Goal: Information Seeking & Learning: Learn about a topic

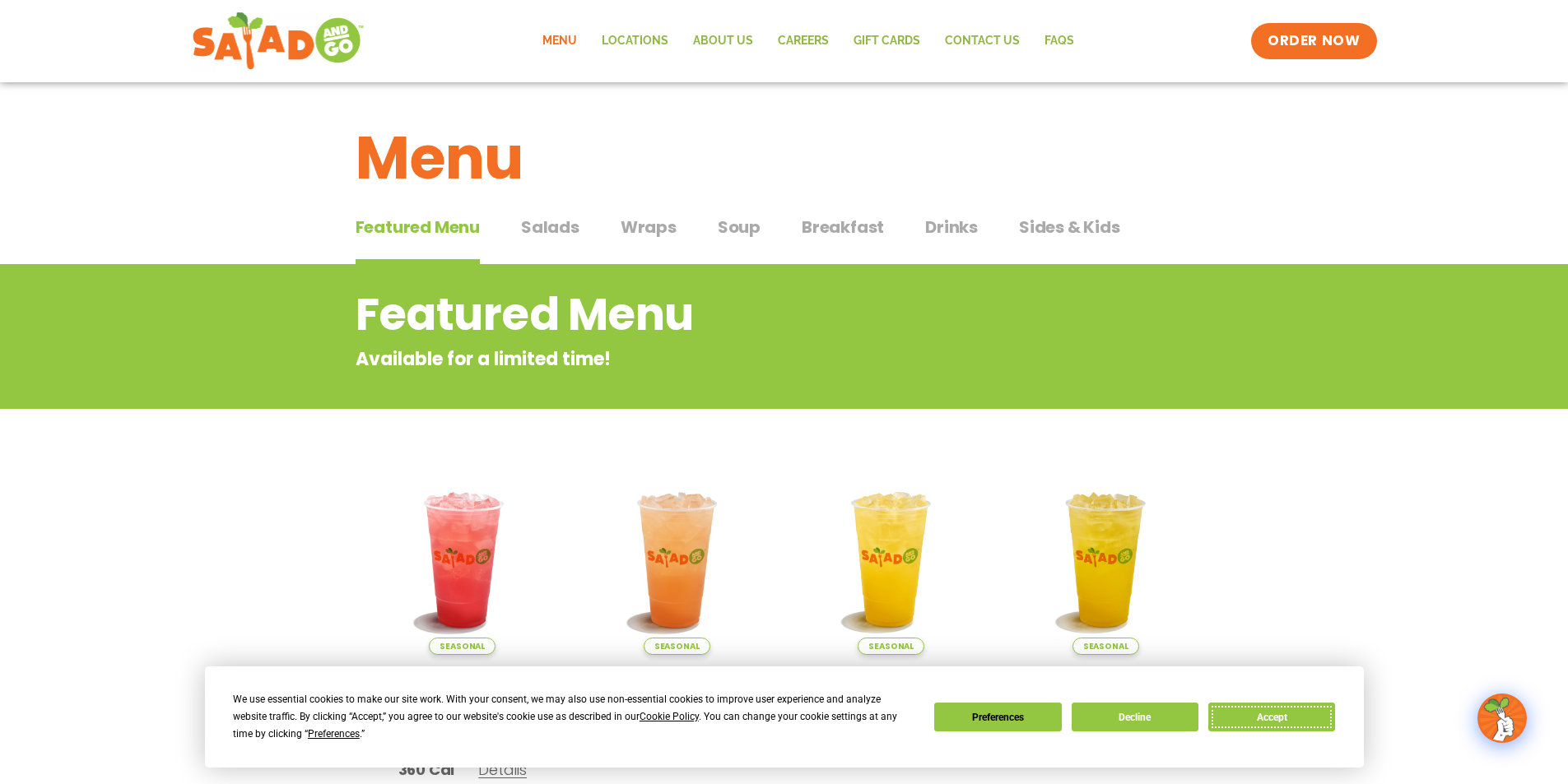
click at [1269, 713] on button "Accept" at bounding box center [1272, 717] width 127 height 29
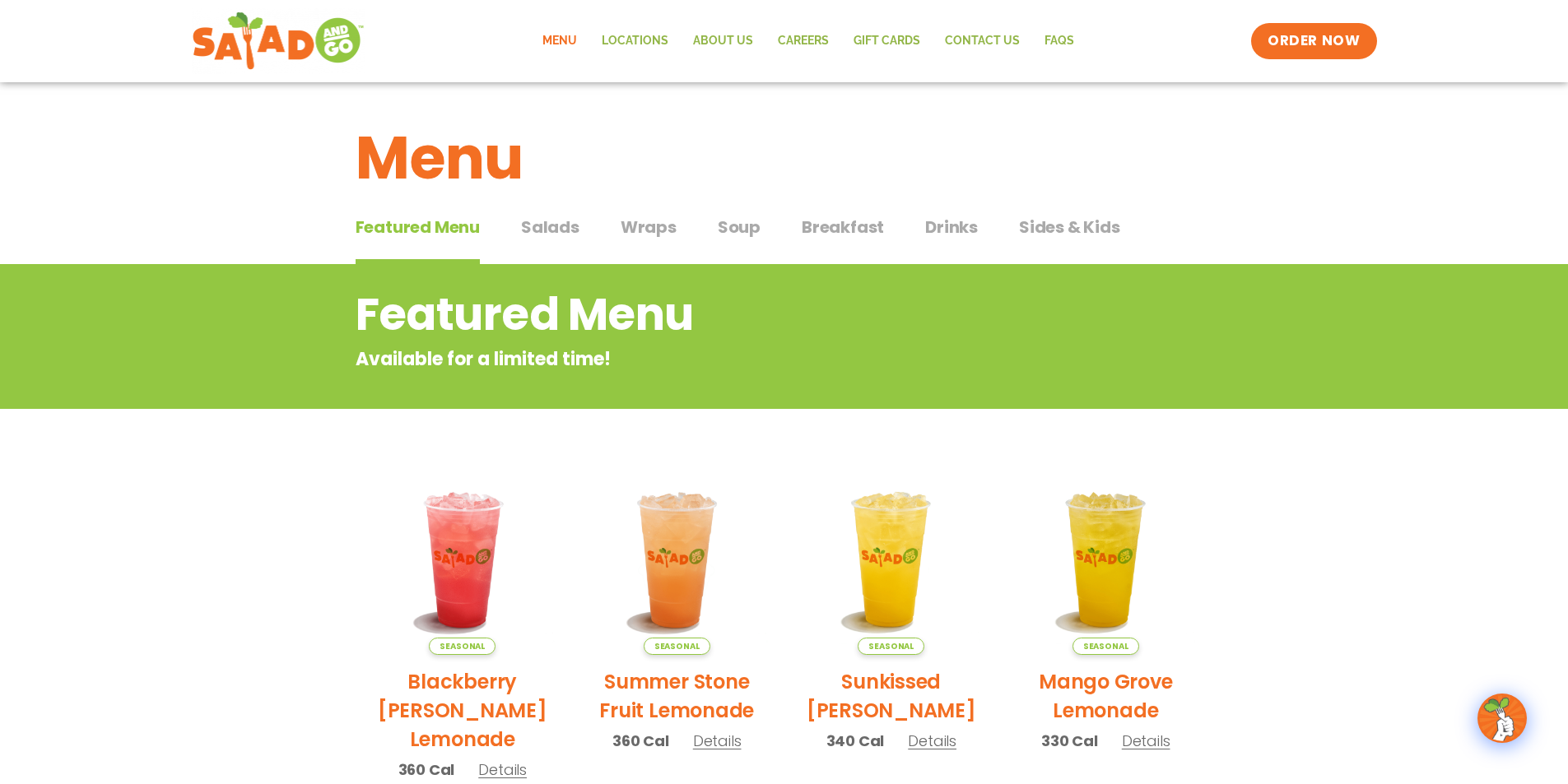
click at [957, 231] on span "Drinks" at bounding box center [952, 226] width 52 height 24
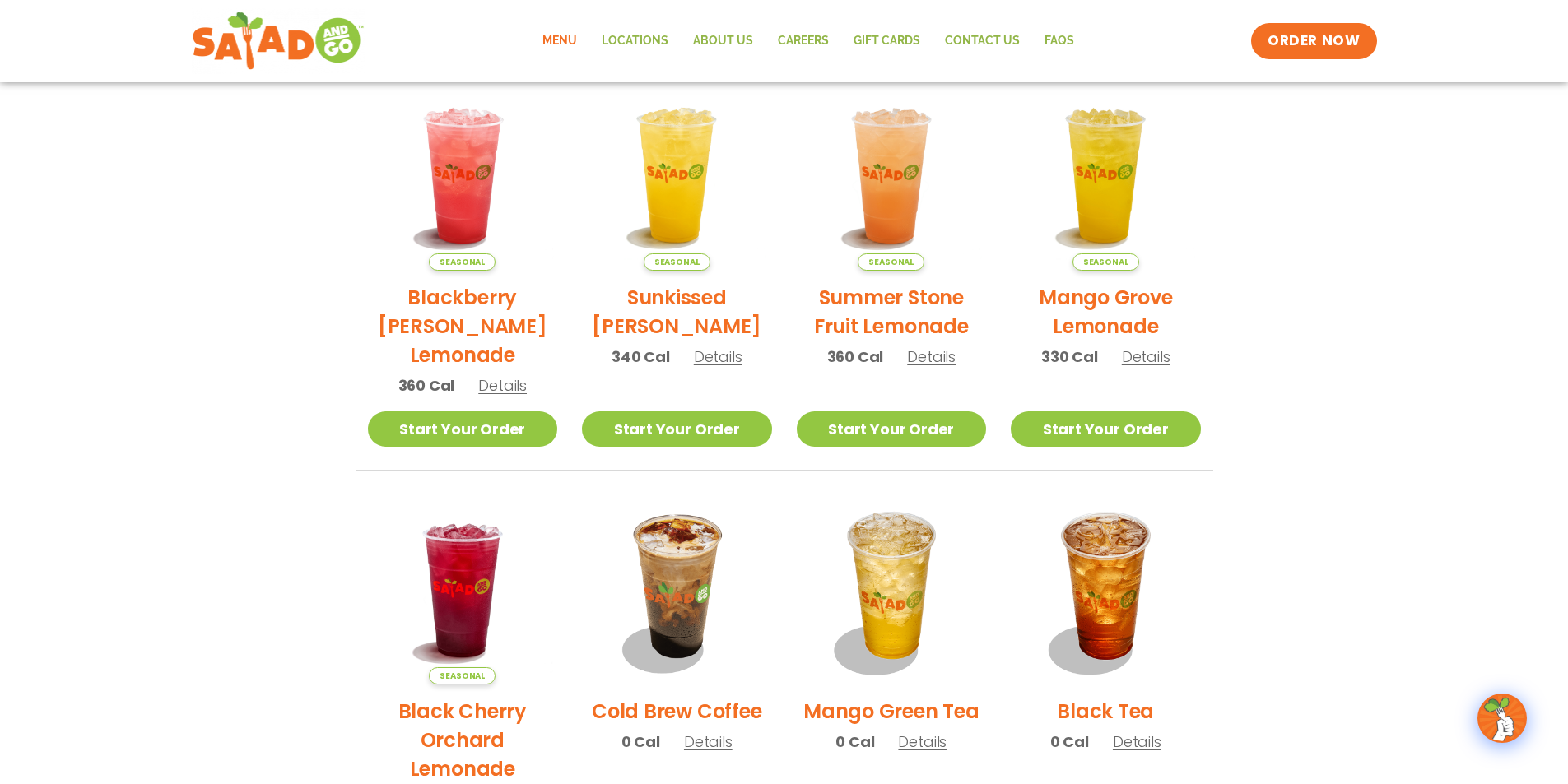
scroll to position [82, 0]
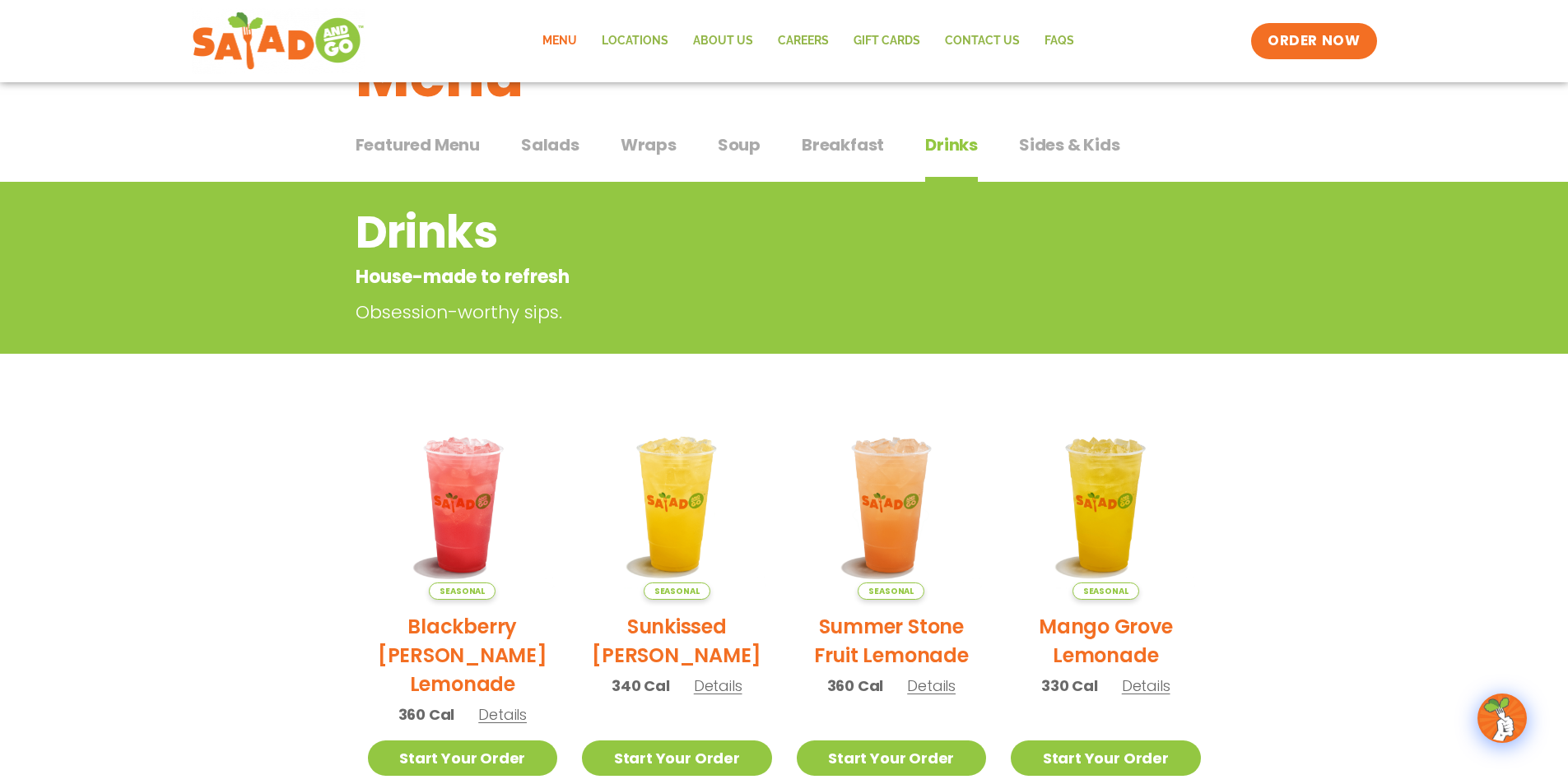
click at [534, 151] on span "Salads" at bounding box center [550, 144] width 59 height 24
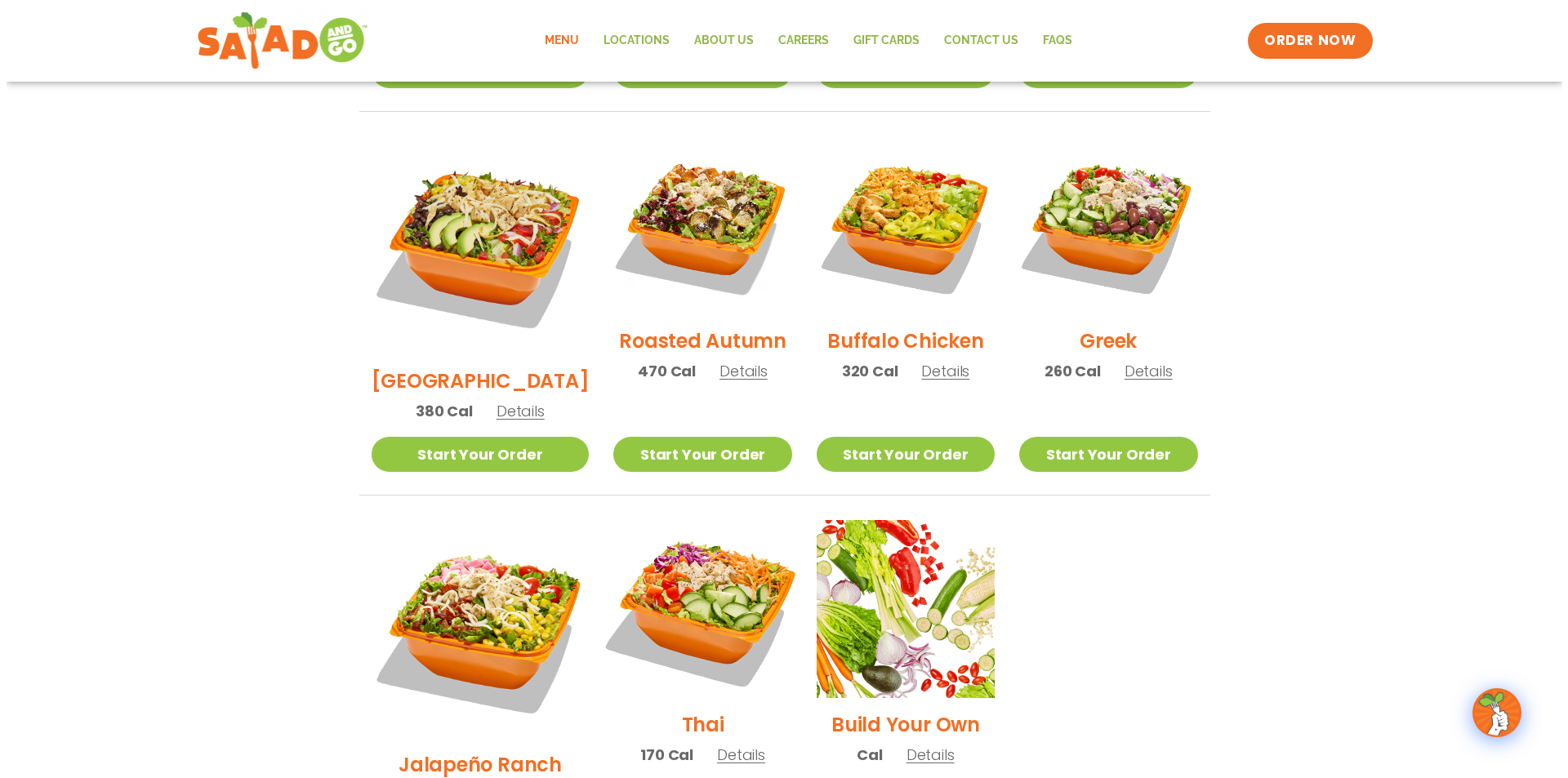
scroll to position [980, 0]
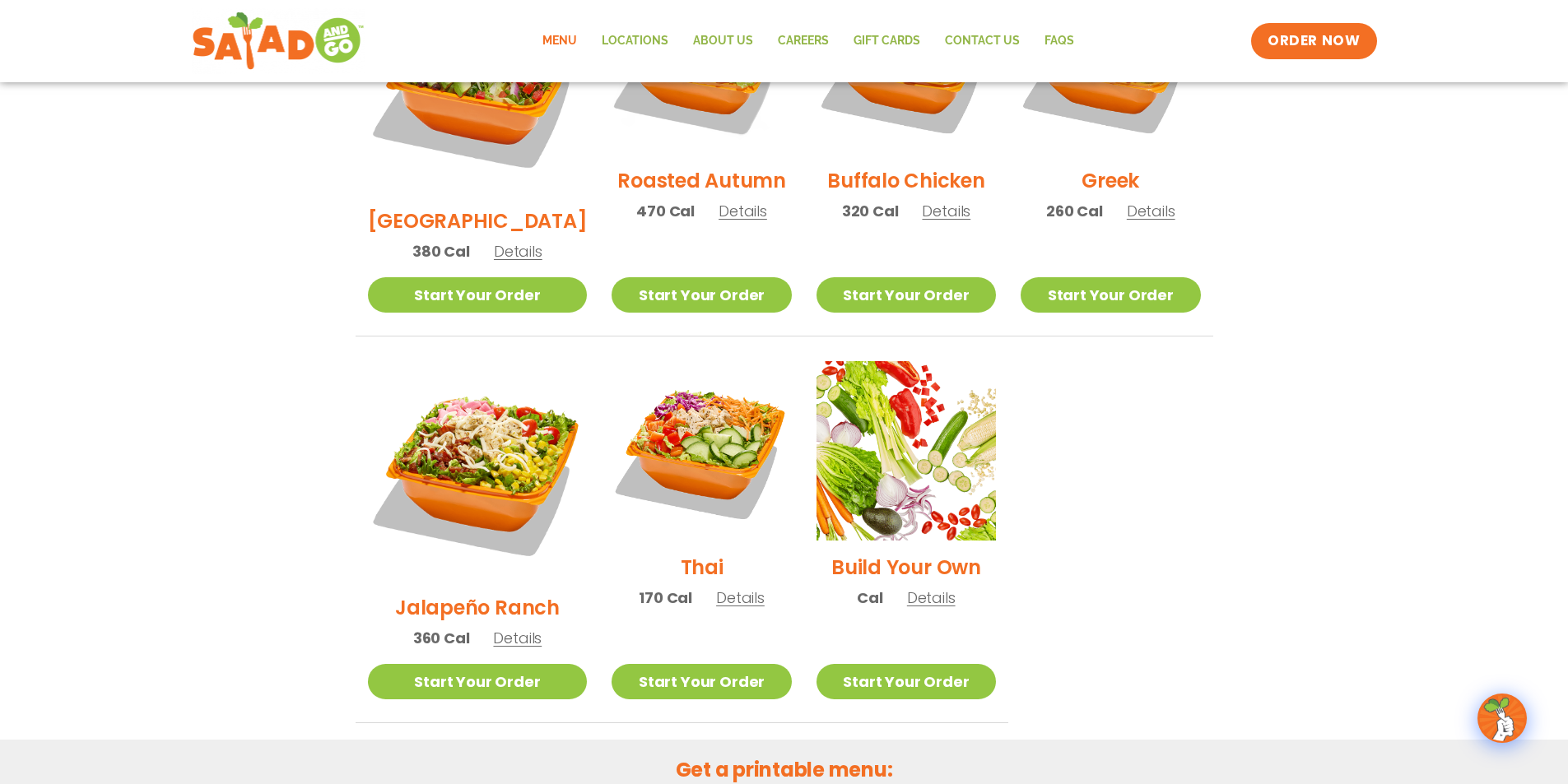
click at [514, 628] on span "Details" at bounding box center [518, 638] width 49 height 21
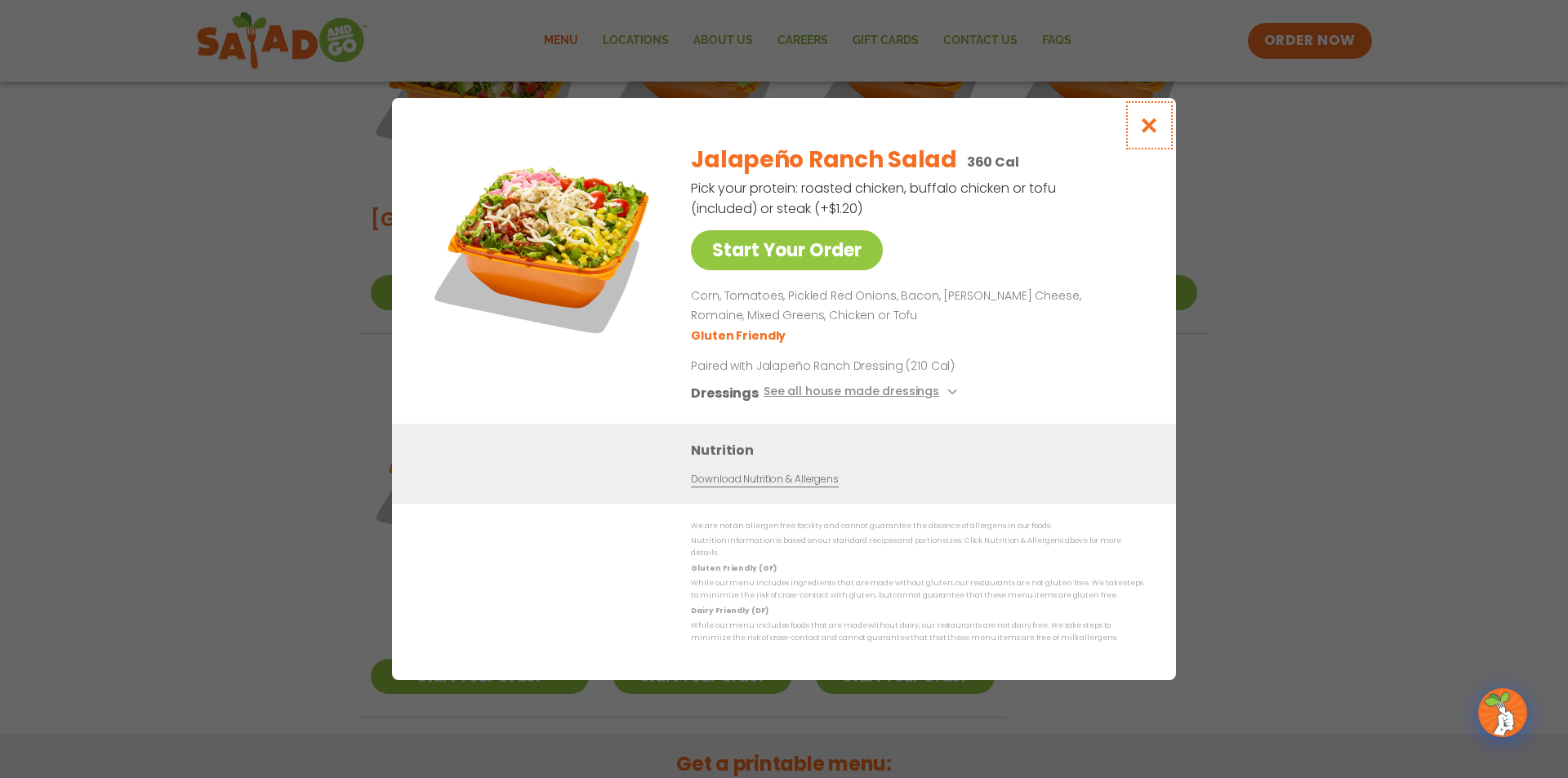
click at [1156, 134] on icon "Close modal" at bounding box center [1149, 125] width 21 height 17
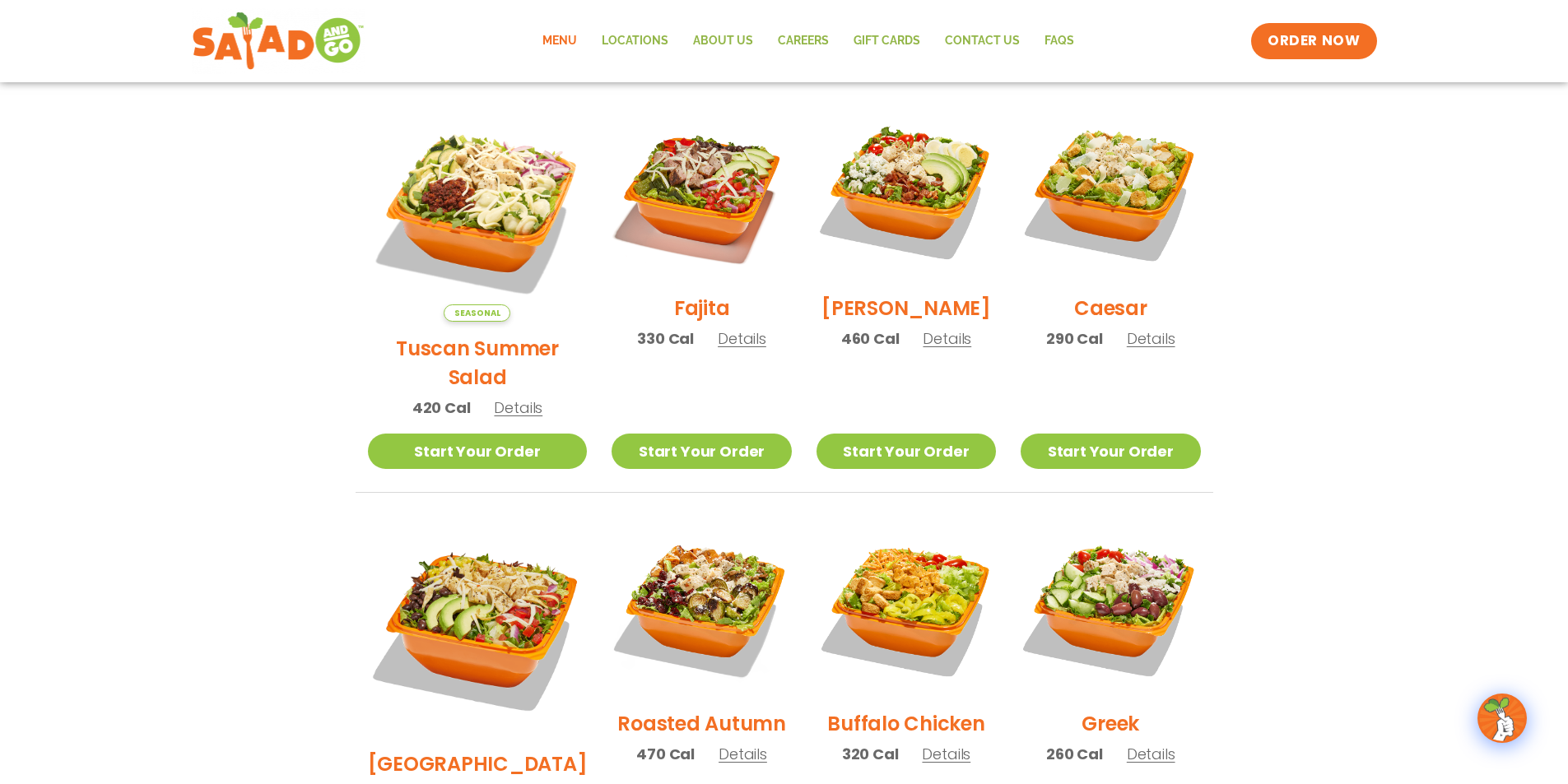
scroll to position [590, 0]
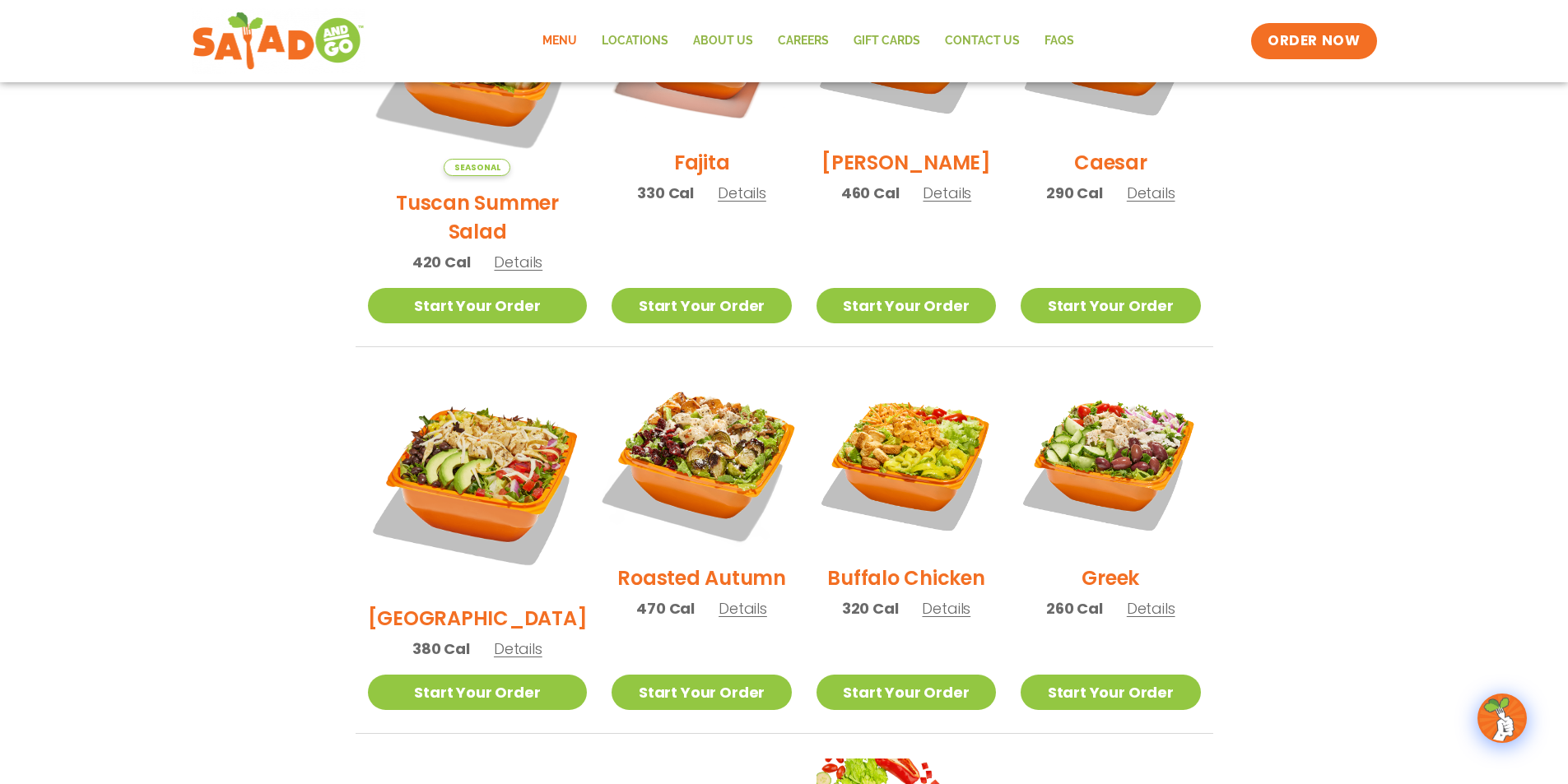
click at [673, 453] on img at bounding box center [701, 461] width 211 height 211
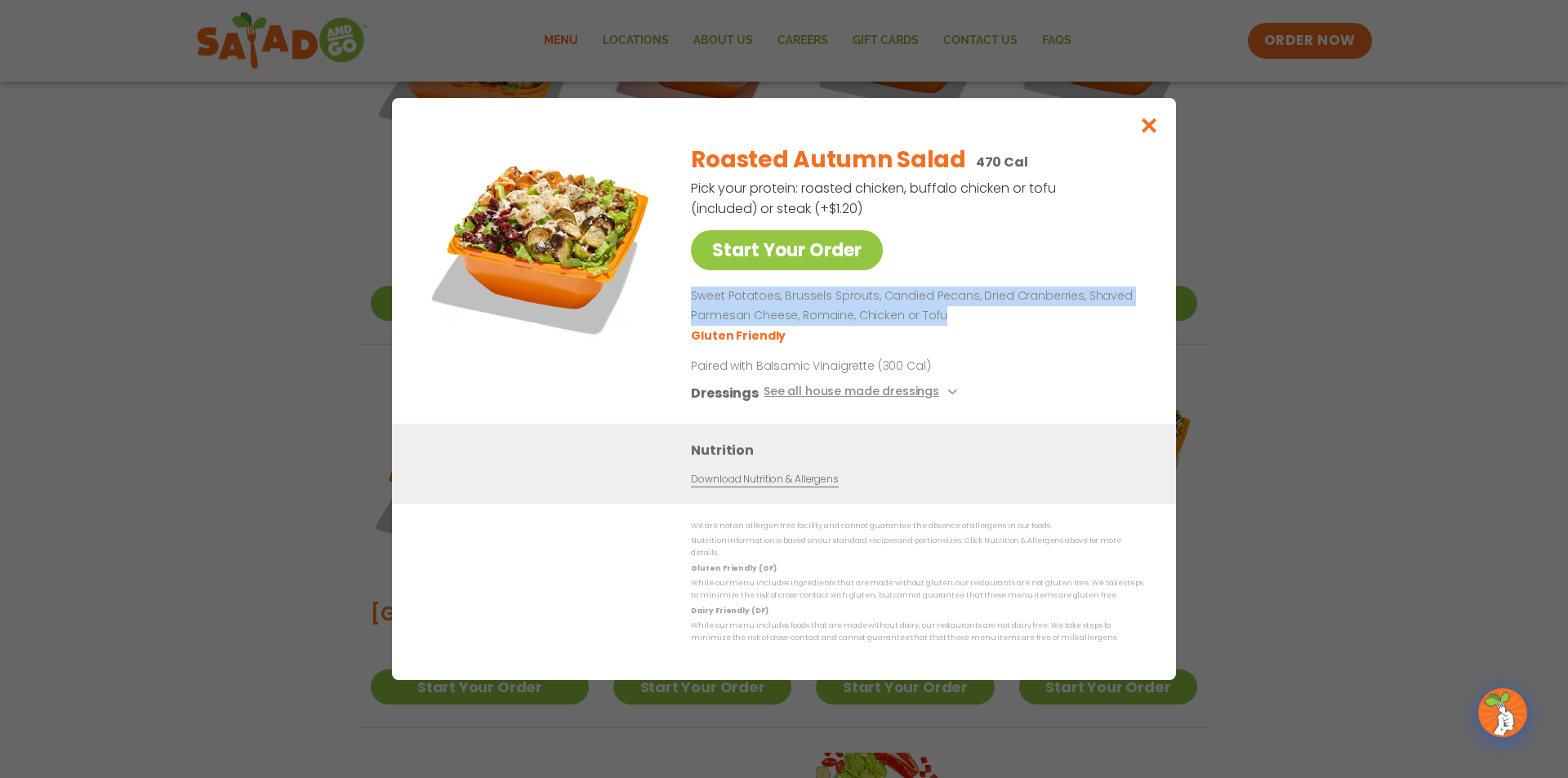
drag, startPoint x: 688, startPoint y: 311, endPoint x: 951, endPoint y: 330, distance: 263.7
click at [951, 330] on div "Start Your Order Roasted Autumn Salad 470 Cal Pick your protein: roasted chicke…" at bounding box center [784, 277] width 719 height 293
click at [951, 326] on p "Sweet Potatoes, Brussels Sprouts, Candied Pecans, Dried Cranberries, Shaved Par…" at bounding box center [914, 306] width 446 height 39
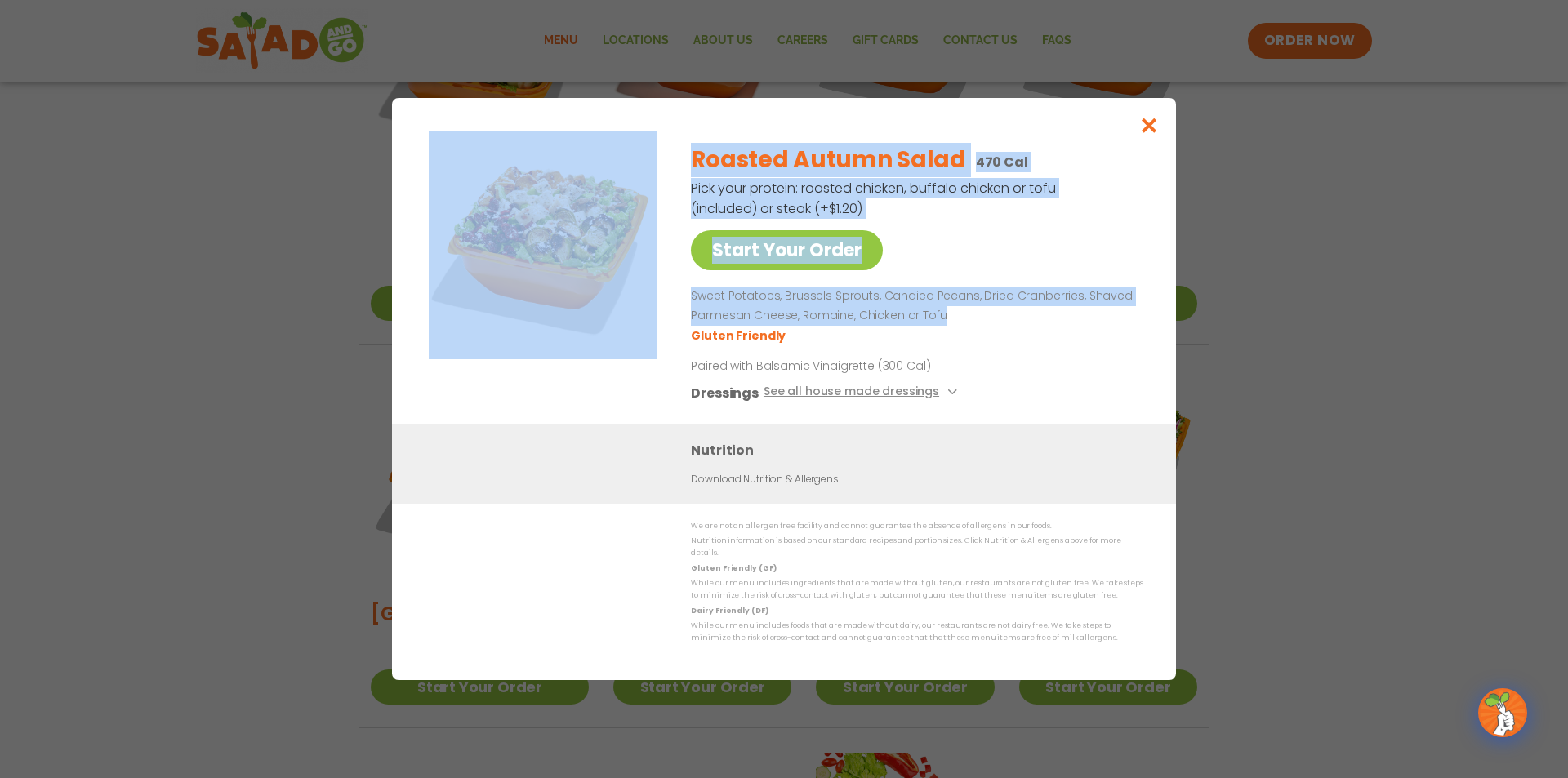
drag, startPoint x: 1030, startPoint y: 326, endPoint x: 628, endPoint y: 304, distance: 402.6
click at [628, 304] on div "Start Your Order Roasted Autumn Salad 470 Cal Pick your protein: roasted chicke…" at bounding box center [784, 277] width 719 height 293
click at [628, 304] on img at bounding box center [543, 245] width 229 height 229
click at [734, 319] on p "Sweet Potatoes, Brussels Sprouts, Candied Pecans, Dried Cranberries, Shaved Par…" at bounding box center [914, 306] width 446 height 39
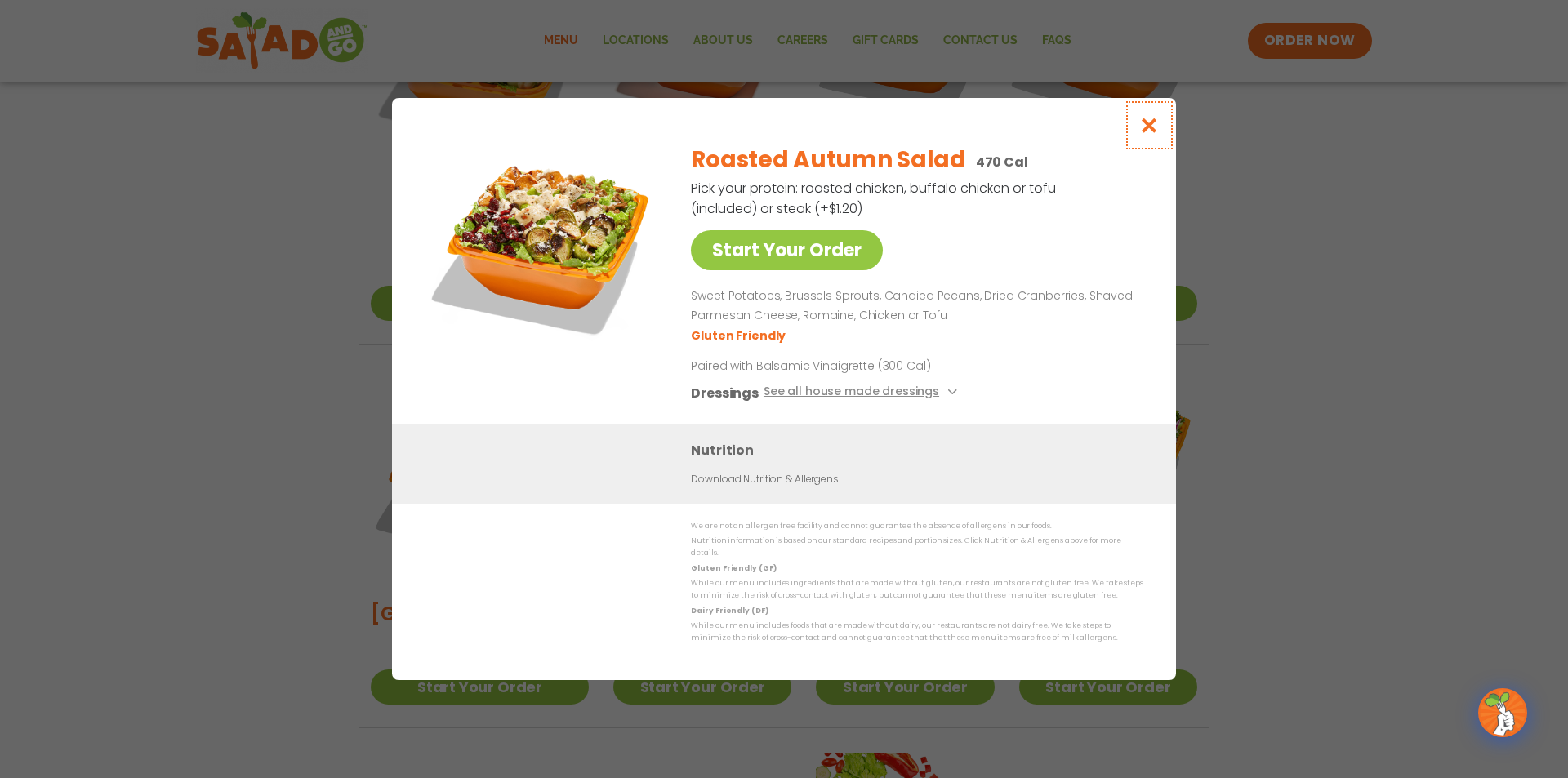
click at [1154, 134] on icon "Close modal" at bounding box center [1149, 125] width 21 height 17
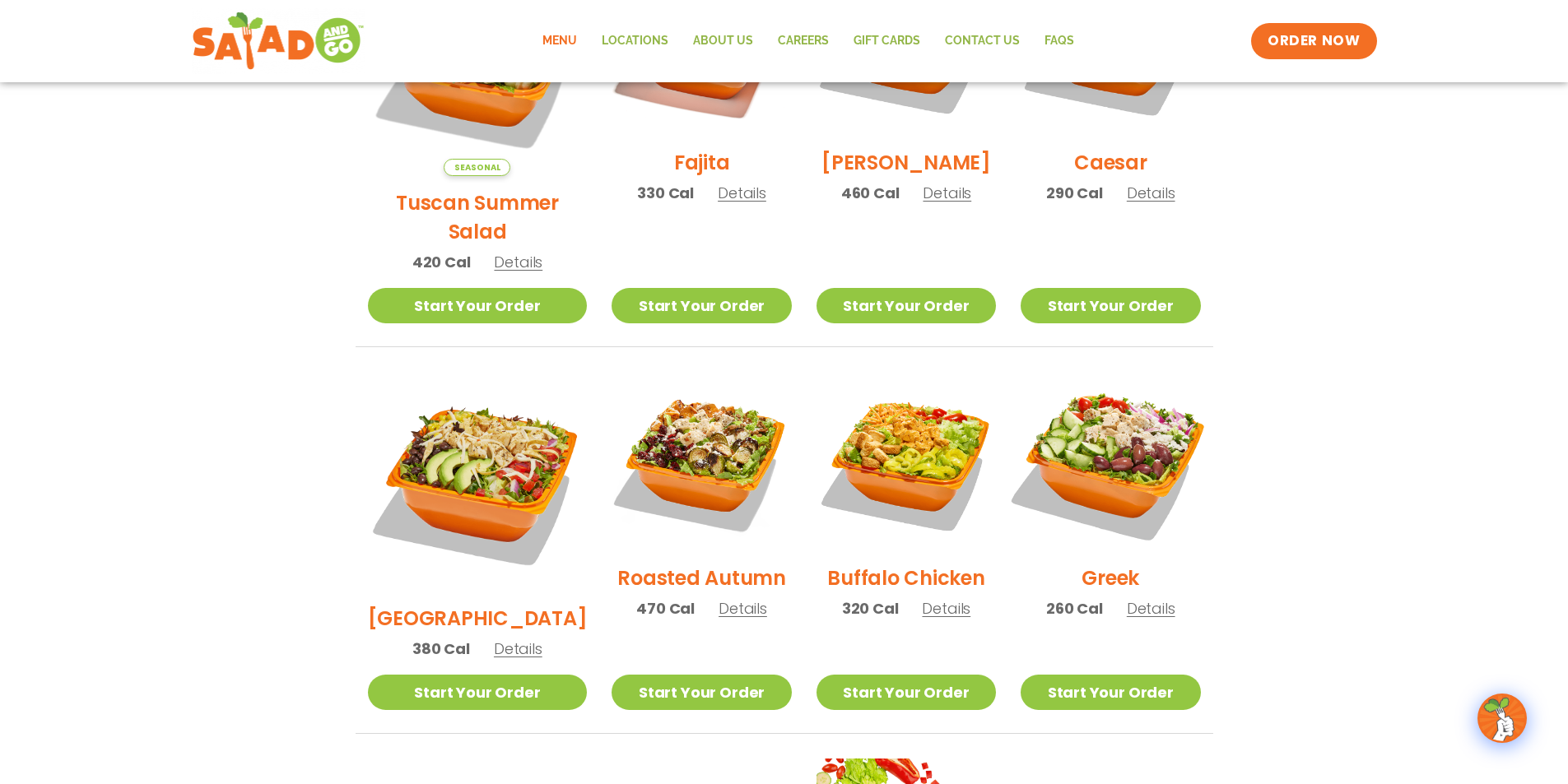
click at [1164, 493] on img at bounding box center [1110, 461] width 211 height 211
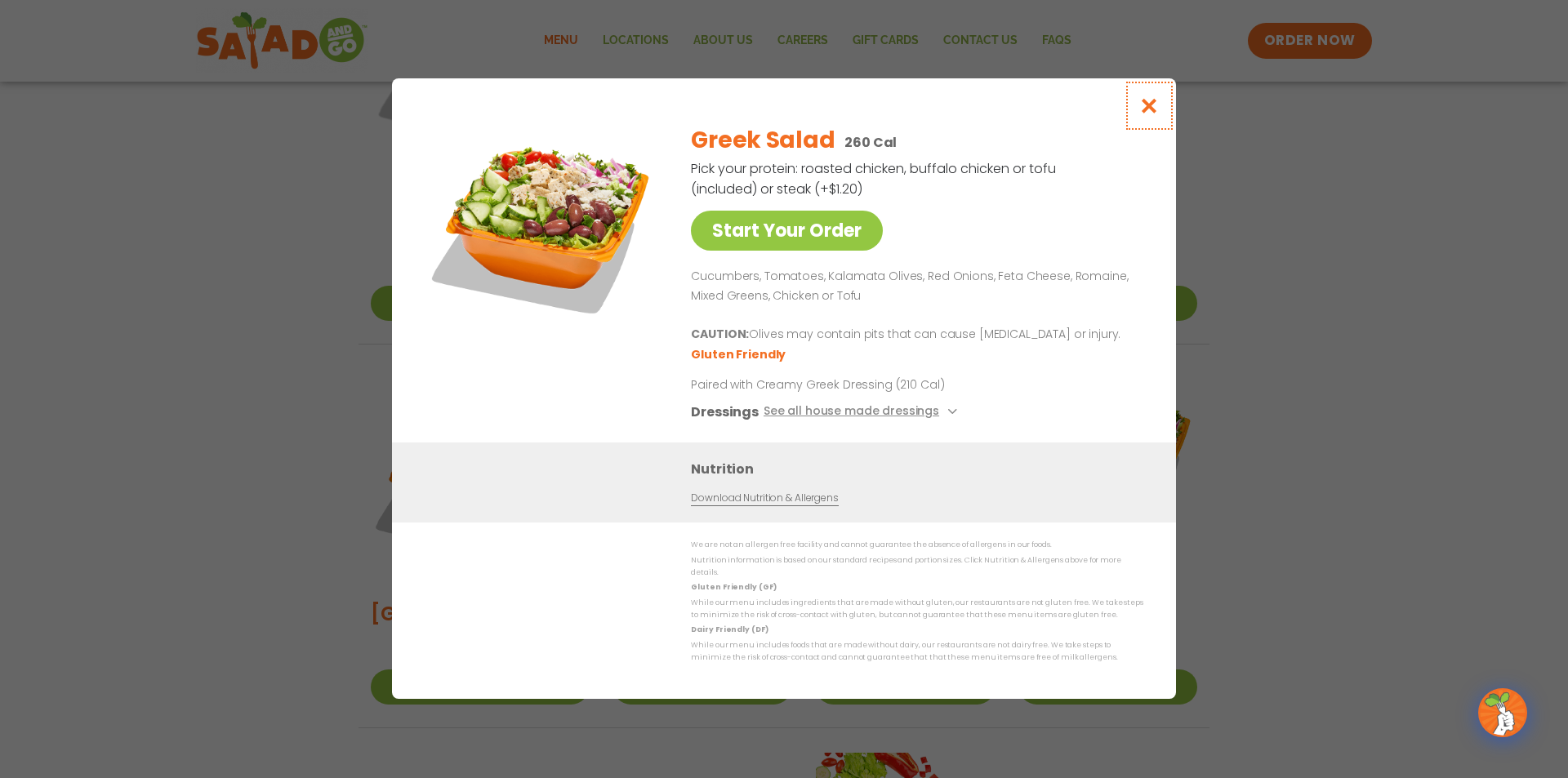
click at [1143, 110] on icon "Close modal" at bounding box center [1149, 105] width 21 height 17
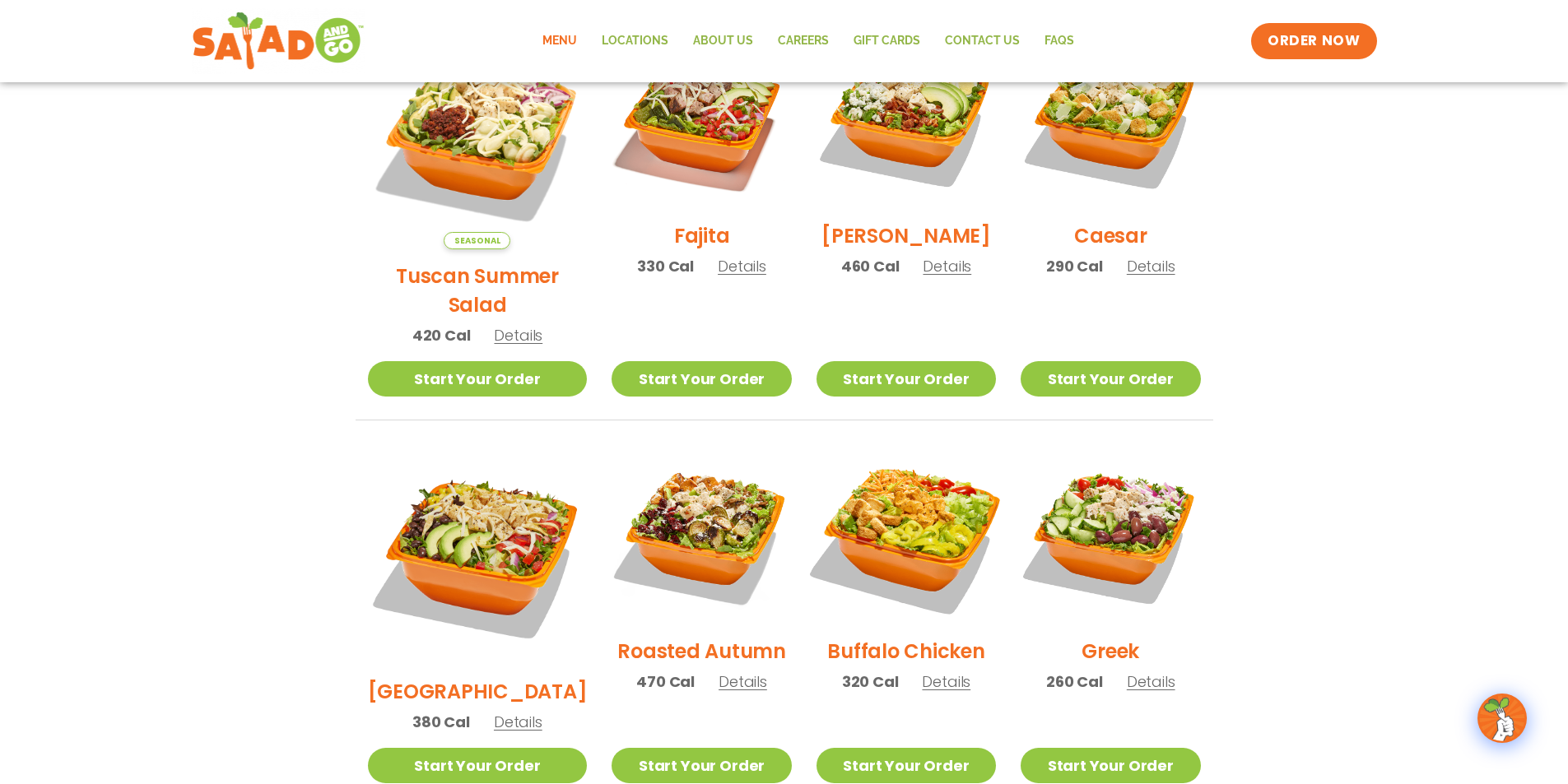
scroll to position [672, 0]
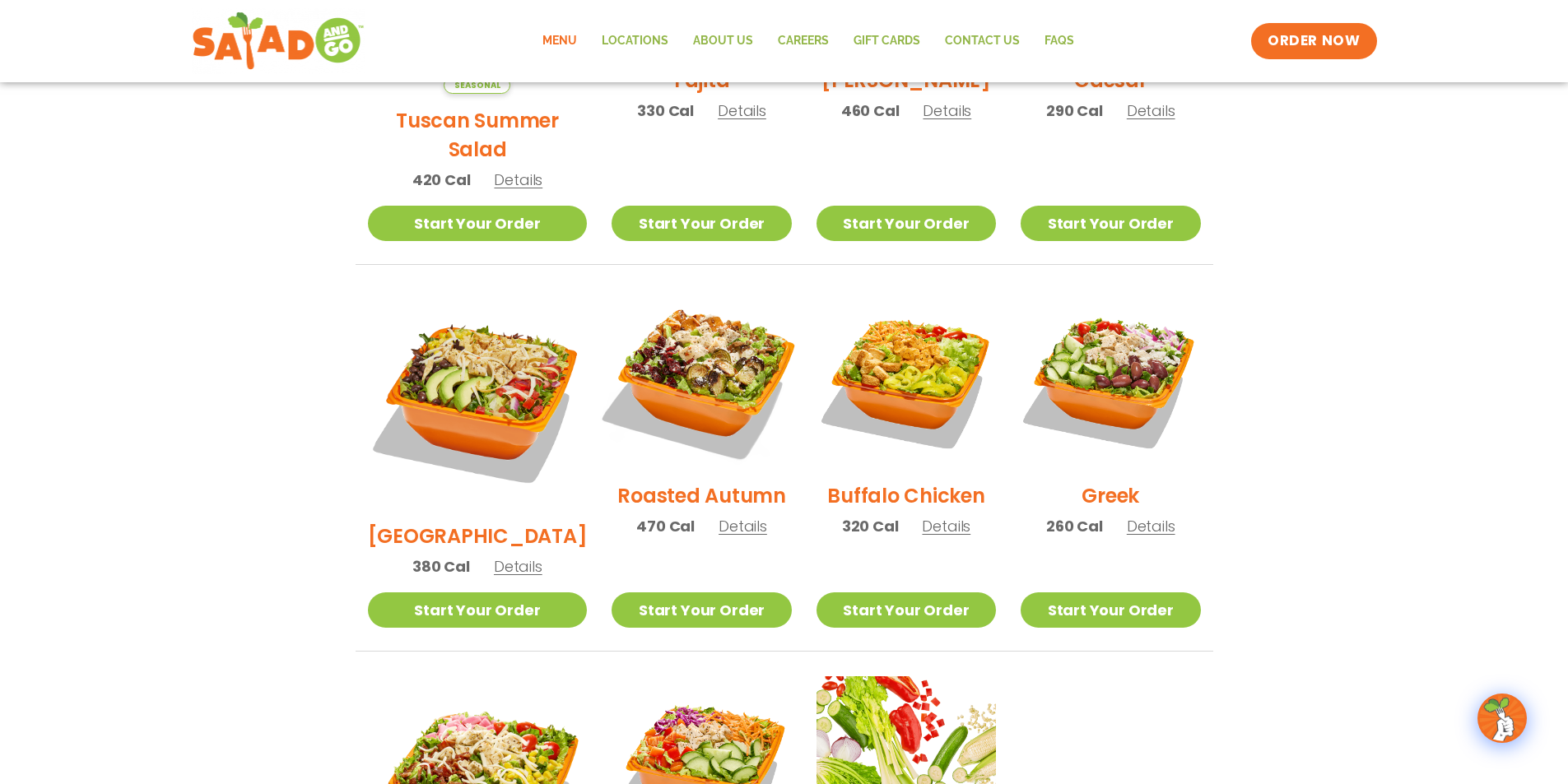
click at [671, 412] on img at bounding box center [701, 379] width 211 height 211
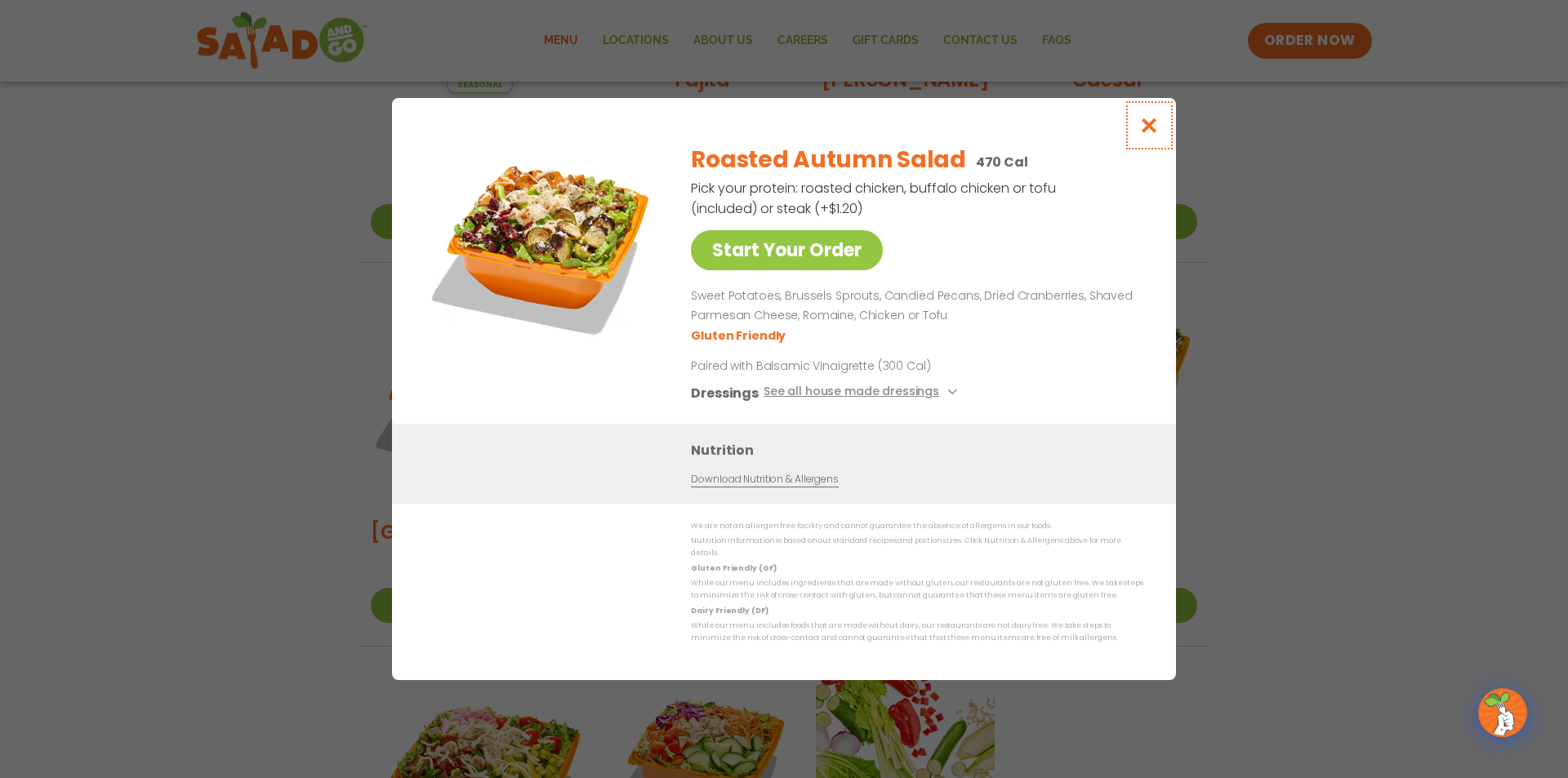
click at [1153, 134] on icon "Close modal" at bounding box center [1149, 125] width 21 height 17
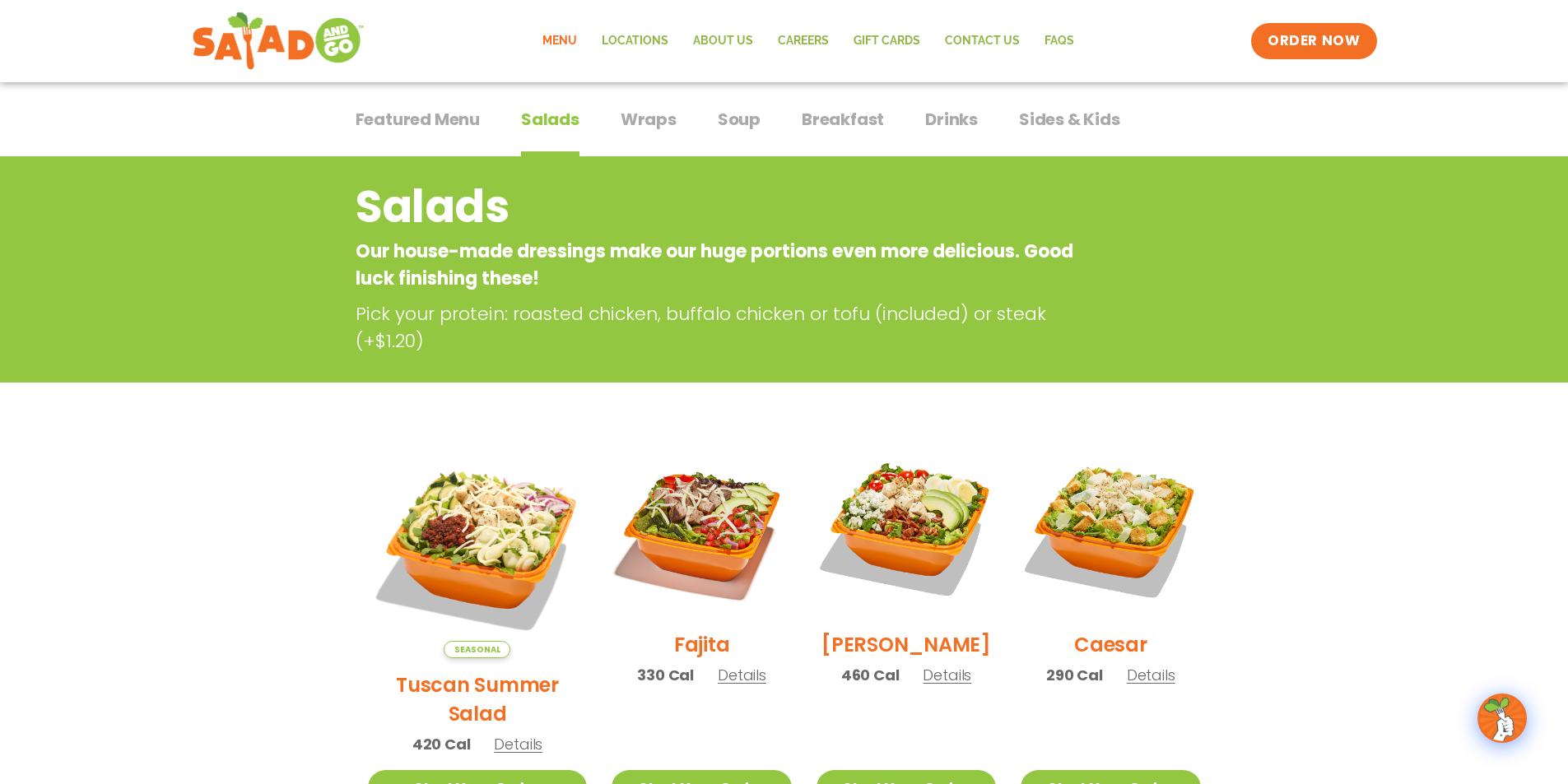
scroll to position [0, 0]
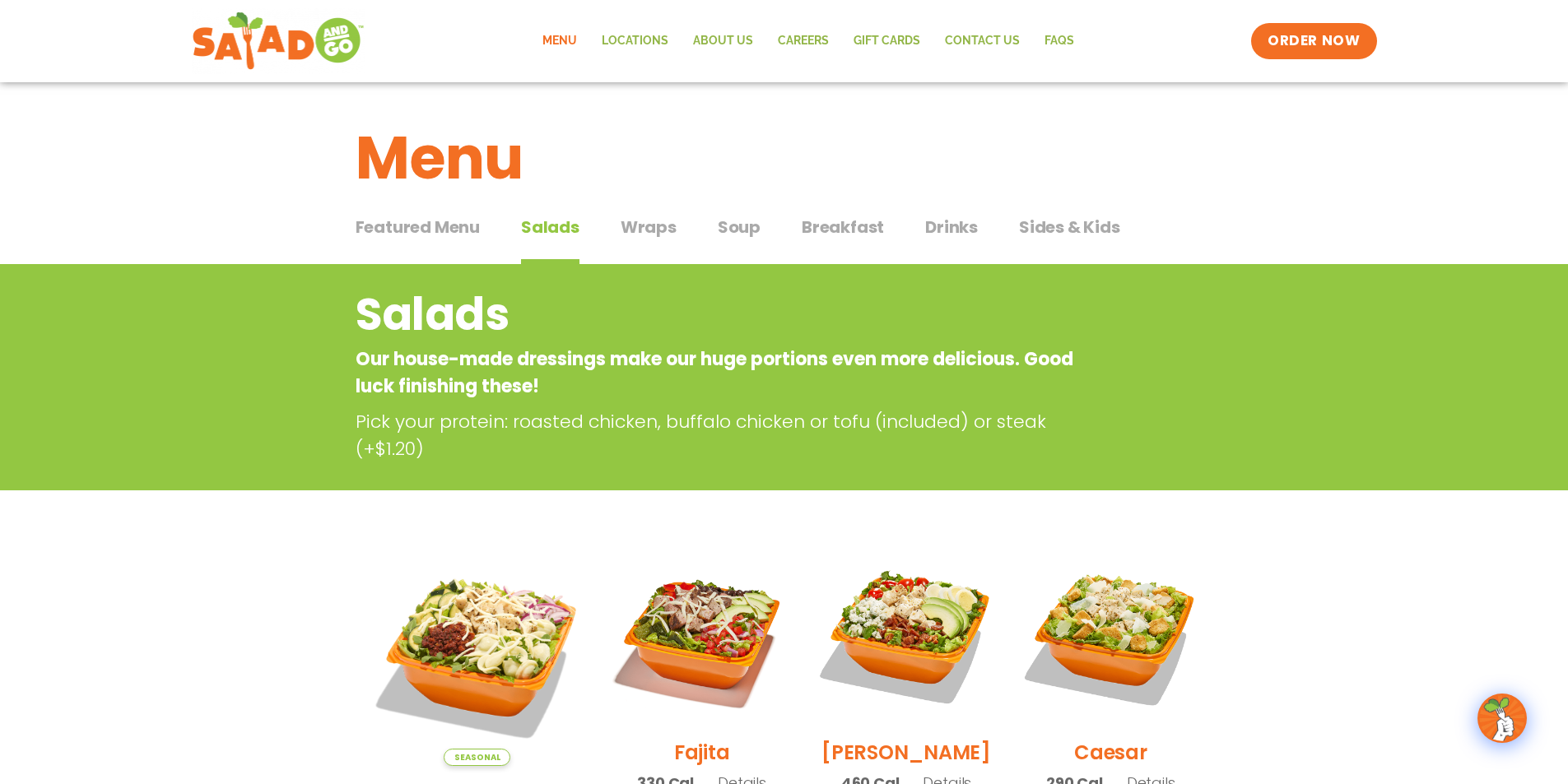
click at [751, 237] on span "Soup" at bounding box center [738, 226] width 43 height 24
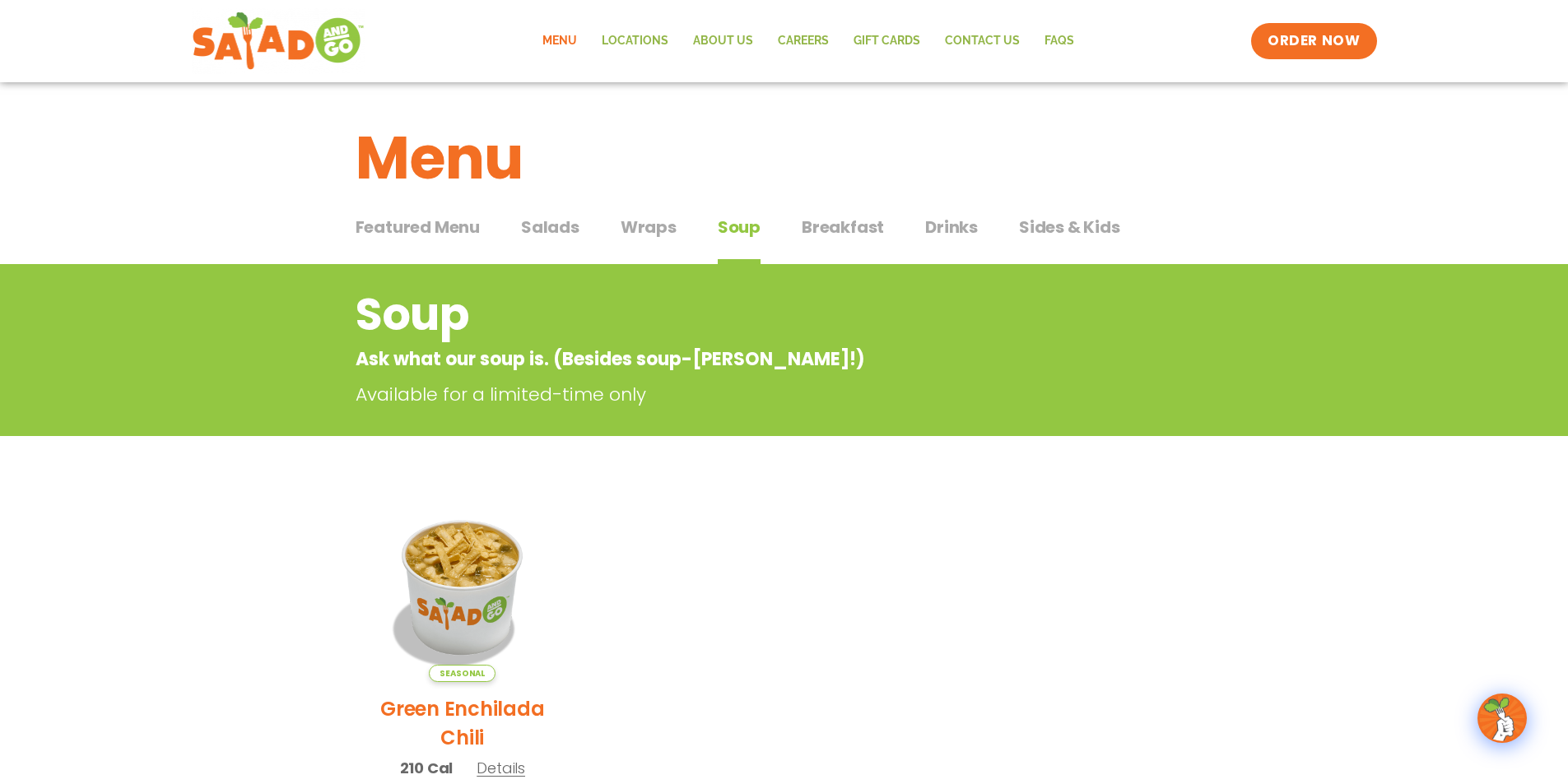
click at [647, 226] on span "Wraps" at bounding box center [649, 226] width 56 height 24
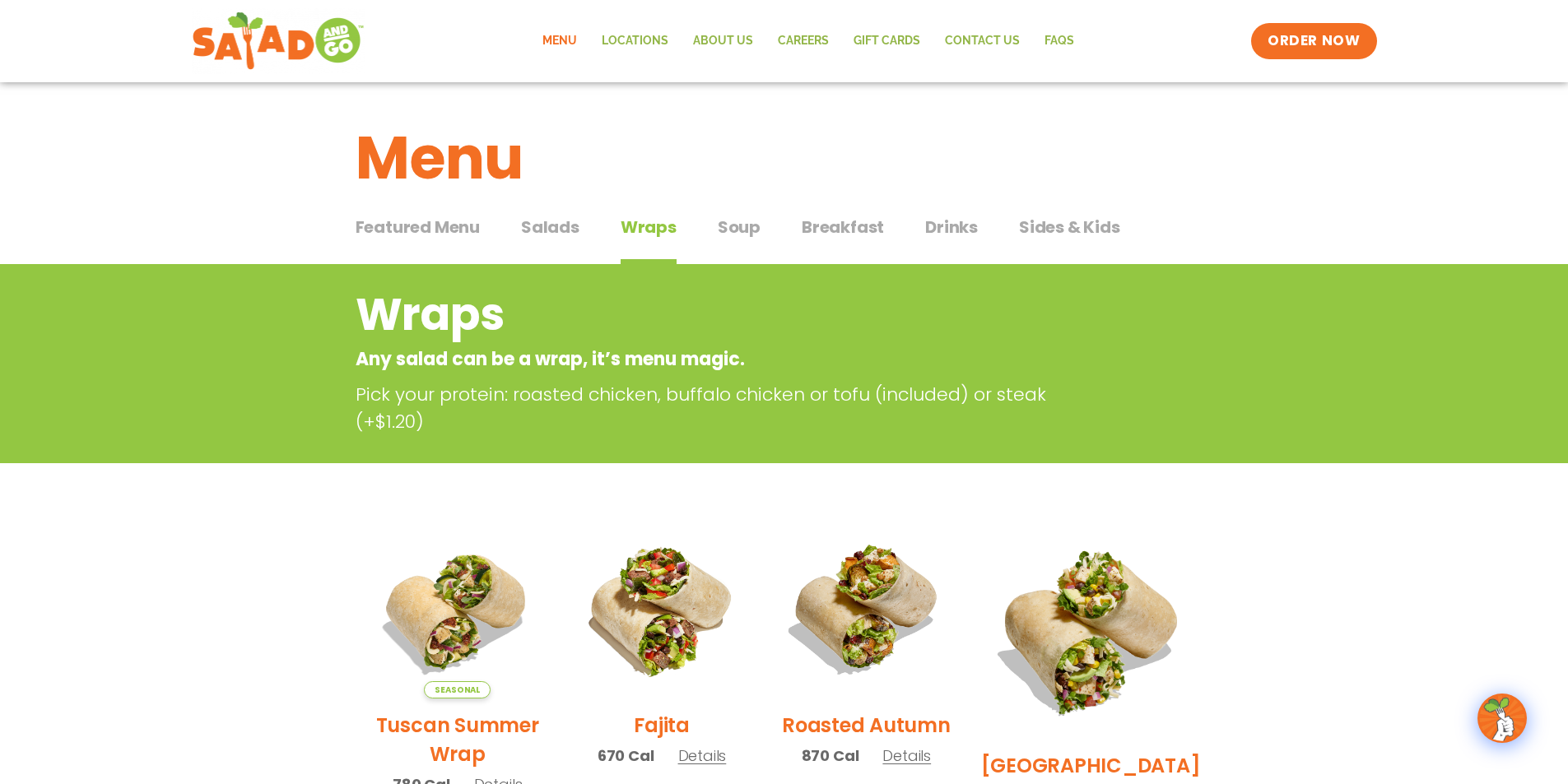
click at [551, 222] on span "Salads" at bounding box center [550, 226] width 59 height 24
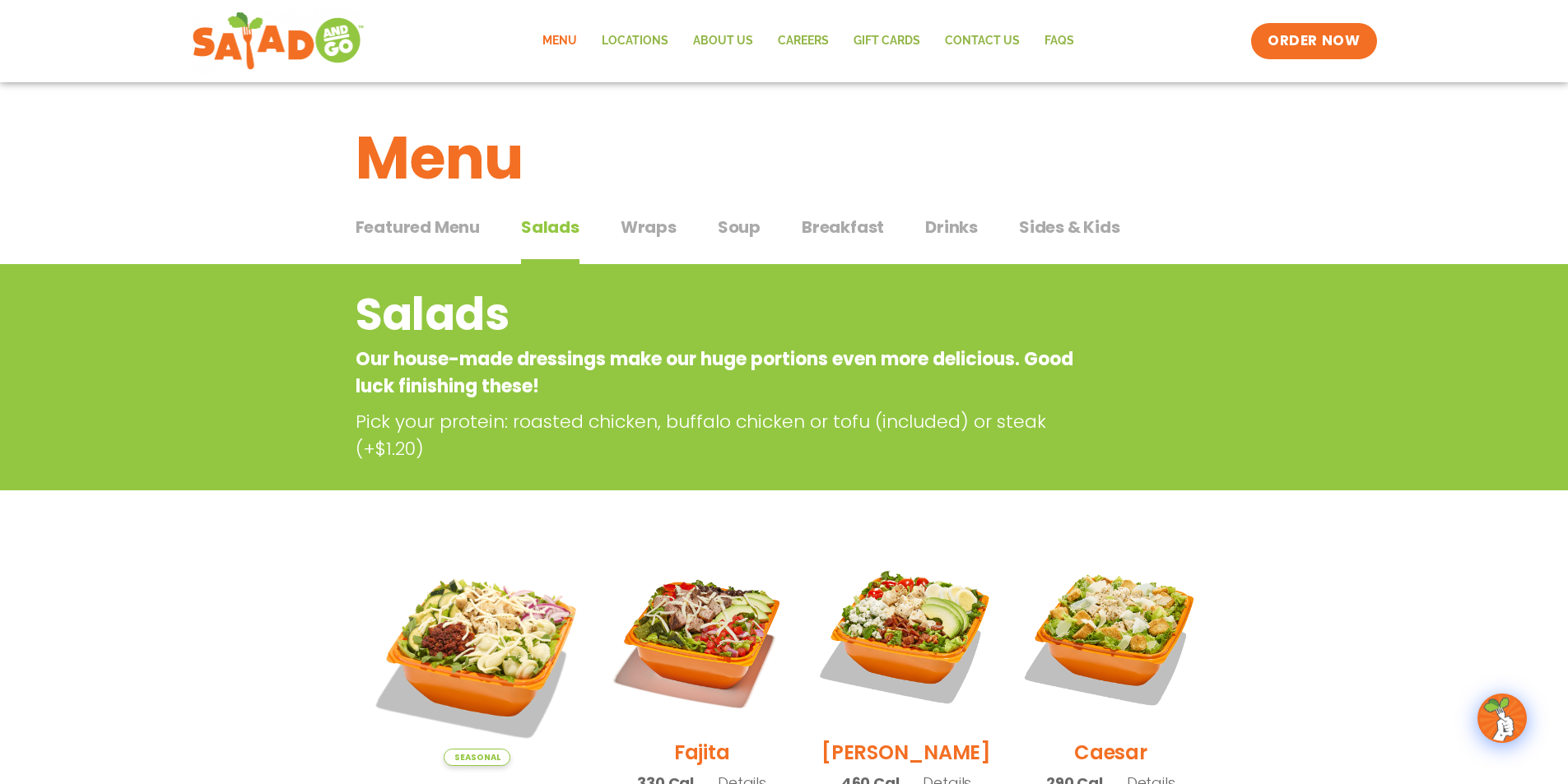
click at [812, 226] on span "Breakfast" at bounding box center [842, 226] width 82 height 24
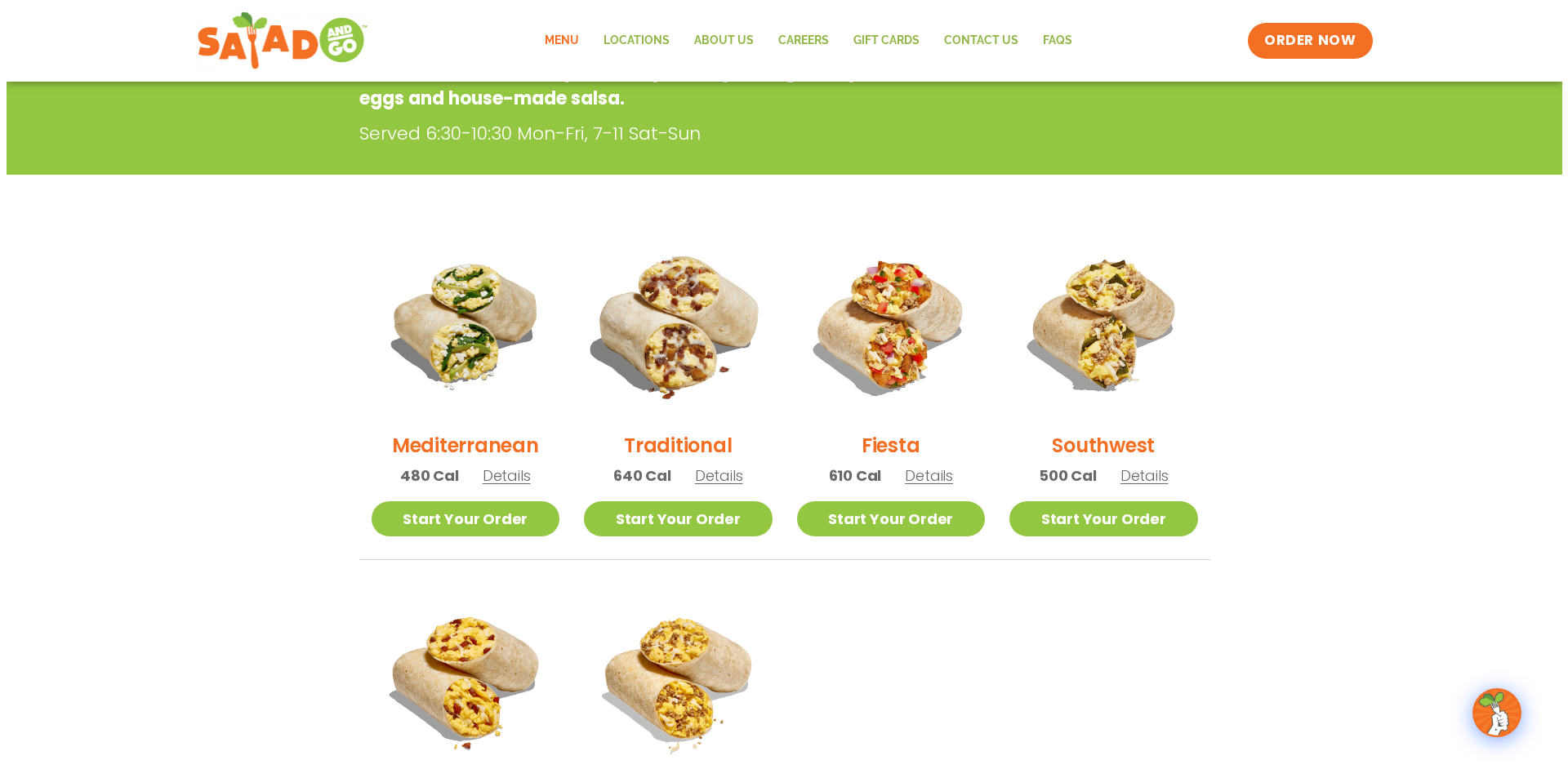
scroll to position [163, 0]
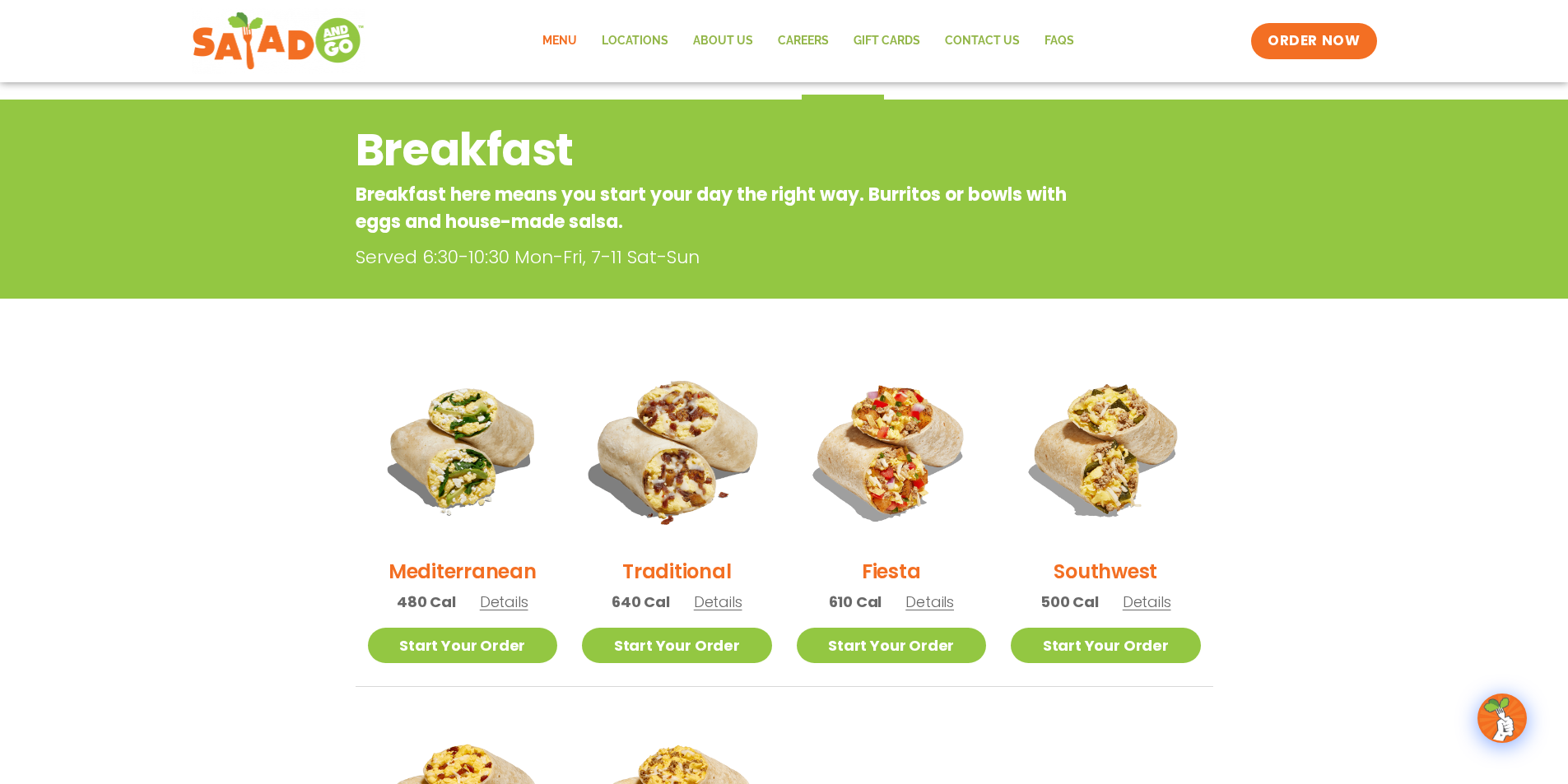
click at [635, 490] on img at bounding box center [677, 449] width 223 height 223
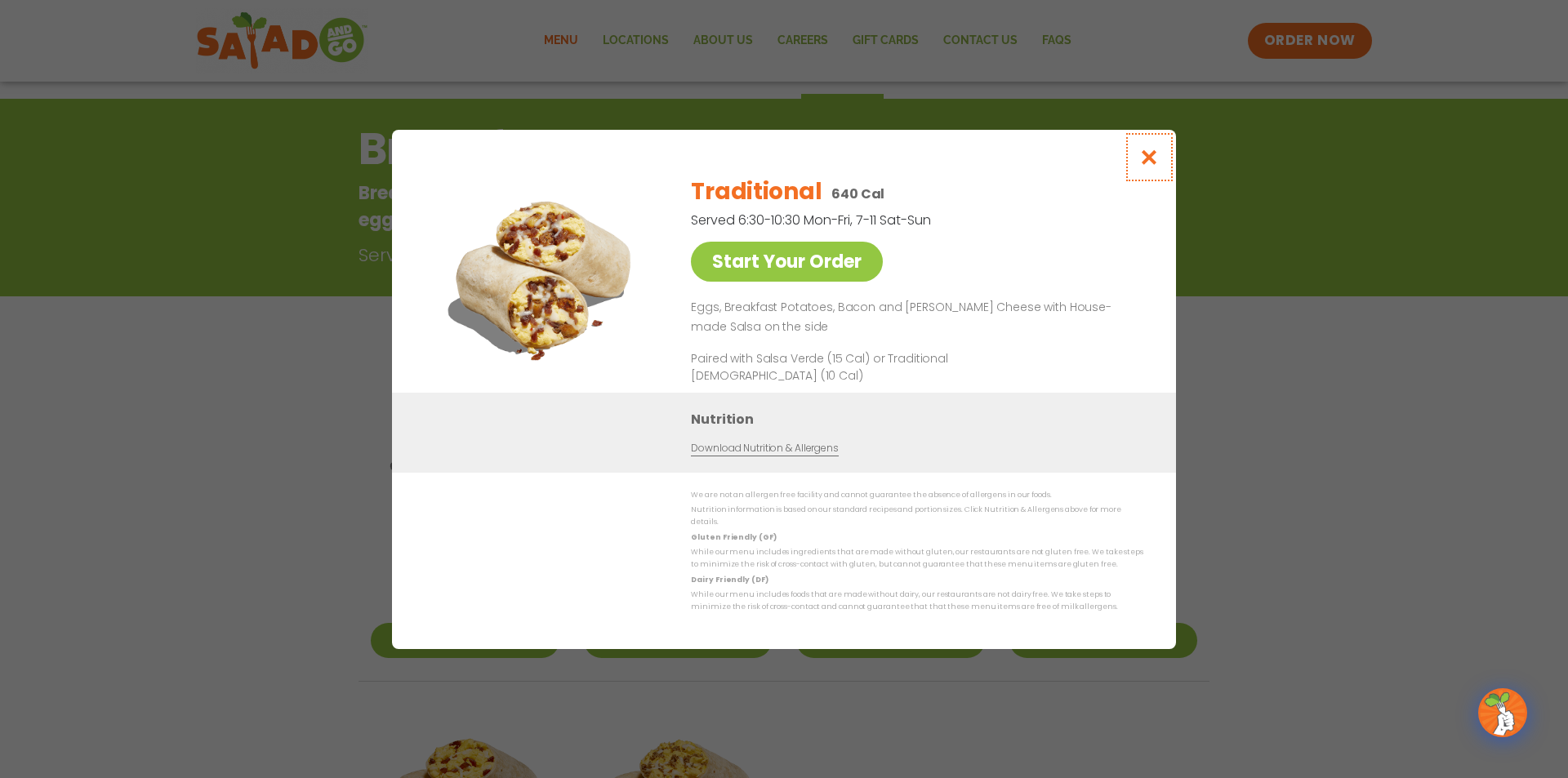
click at [1149, 161] on icon "Close modal" at bounding box center [1149, 157] width 21 height 17
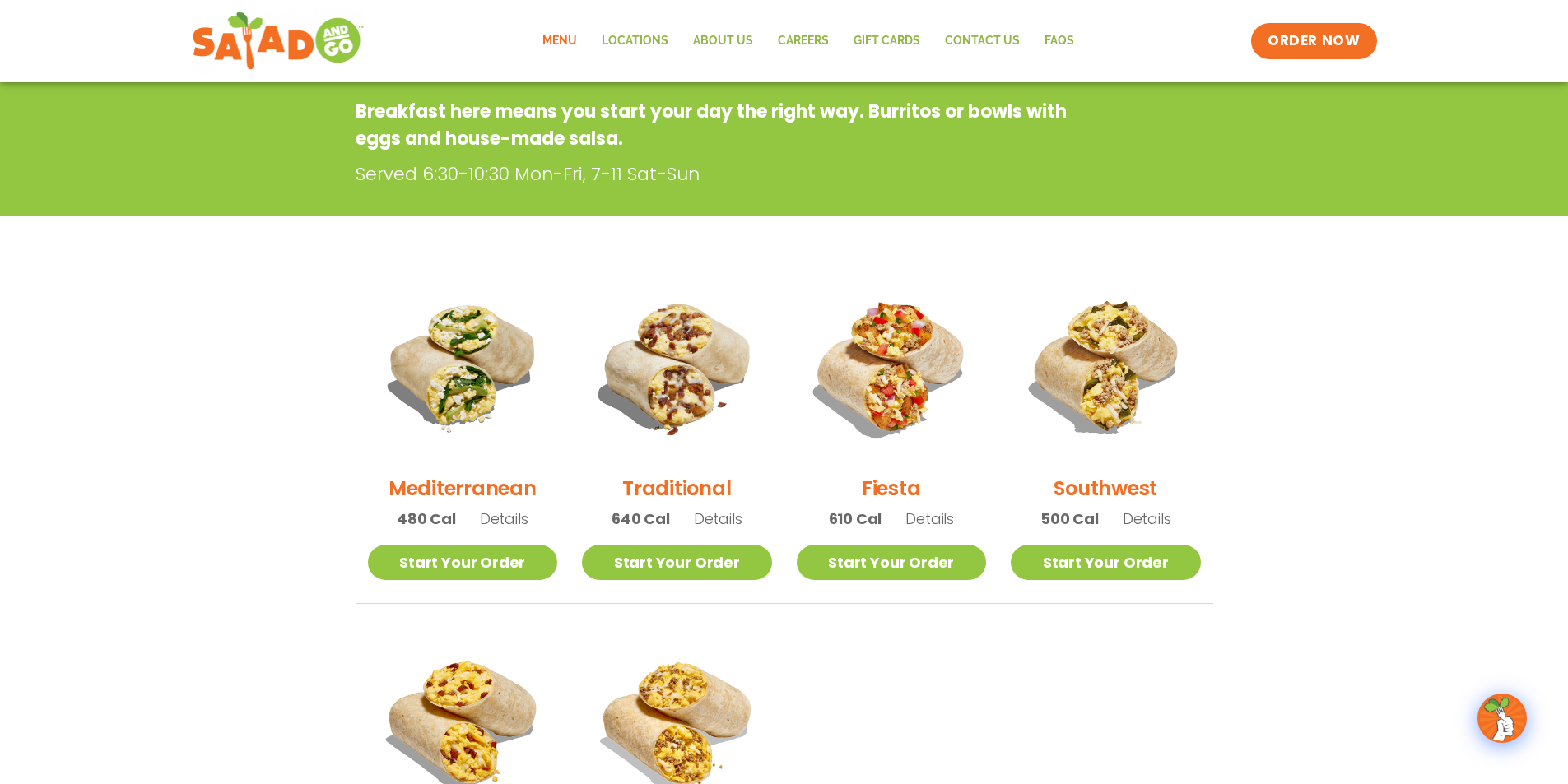
scroll to position [99, 0]
